Goal: Find specific page/section: Find specific page/section

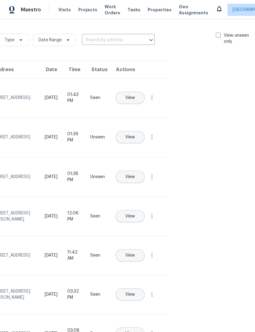
scroll to position [0, 72]
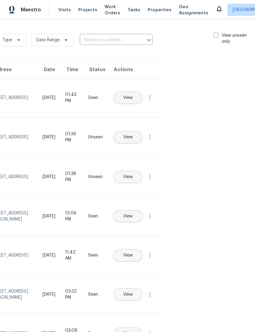
click at [215, 37] on span at bounding box center [216, 35] width 5 height 5
click at [215, 36] on input "View unseen only" at bounding box center [216, 34] width 4 height 4
checkbox input "true"
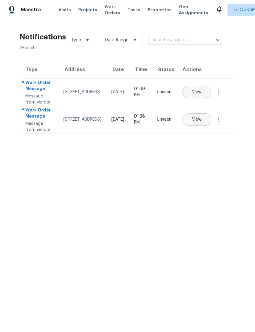
scroll to position [0, 0]
click at [211, 126] on button "View" at bounding box center [196, 119] width 29 height 12
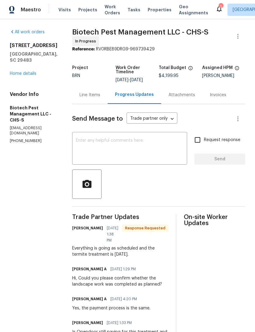
click at [216, 10] on icon at bounding box center [219, 8] width 7 height 7
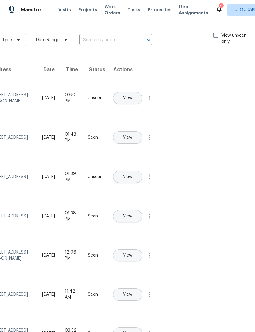
scroll to position [0, 69]
click at [213, 31] on div "Type Date Range ​ View unseen only" at bounding box center [126, 40] width 259 height 22
click at [214, 37] on span at bounding box center [216, 35] width 5 height 5
click at [214, 36] on input "View unseen only" at bounding box center [216, 34] width 4 height 4
checkbox input "true"
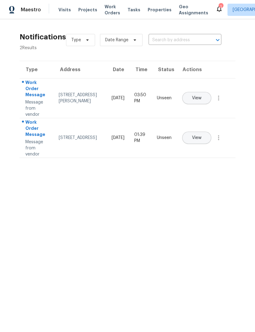
scroll to position [0, 0]
click at [202, 136] on span "View" at bounding box center [196, 138] width 9 height 5
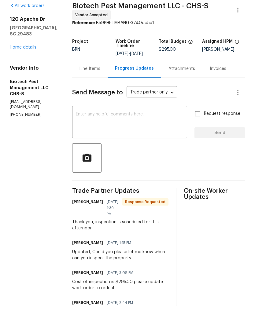
scroll to position [20, 0]
